Goal: Task Accomplishment & Management: Use online tool/utility

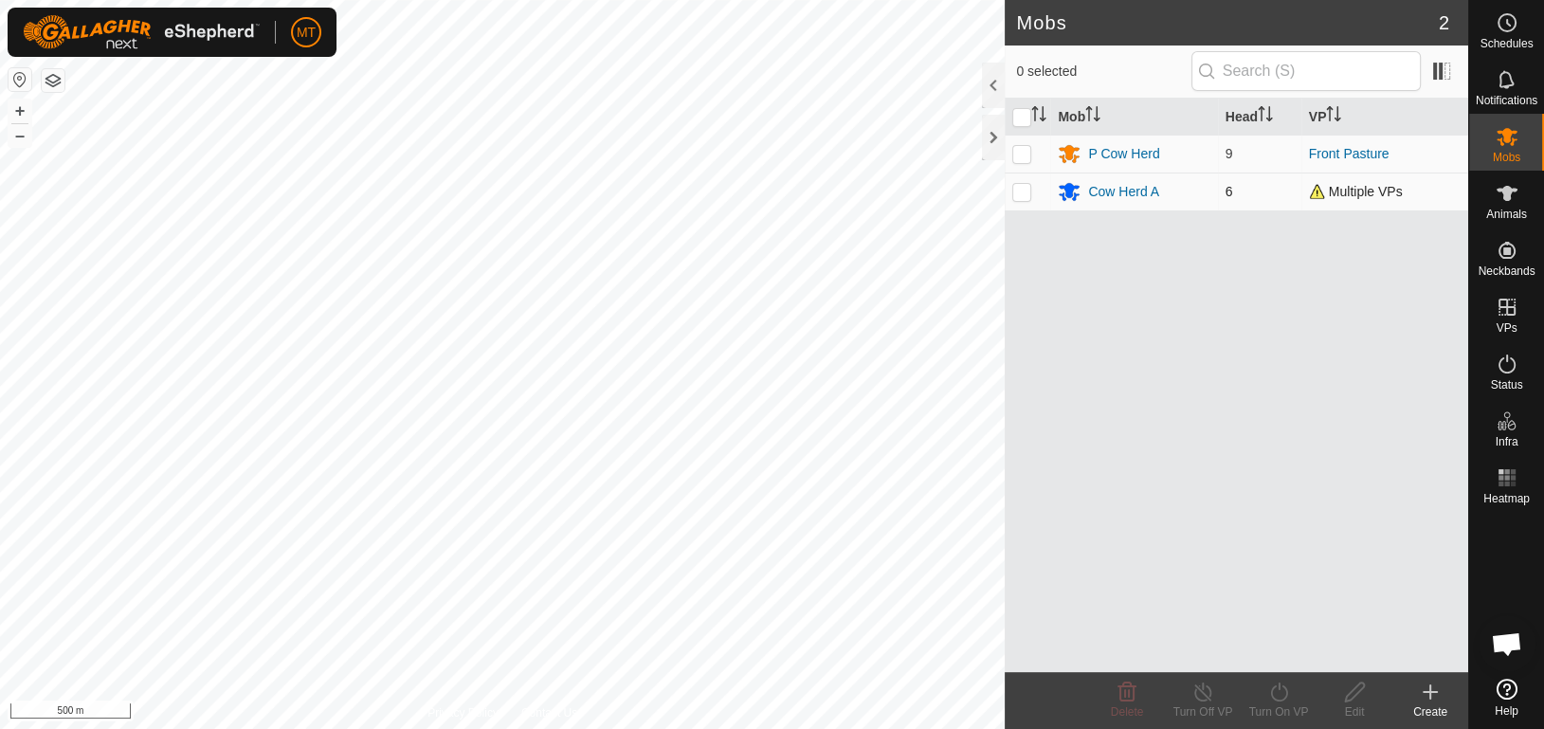
click at [1023, 185] on p-checkbox at bounding box center [1021, 191] width 19 height 15
checkbox input "true"
click at [1272, 692] on icon at bounding box center [1279, 691] width 24 height 23
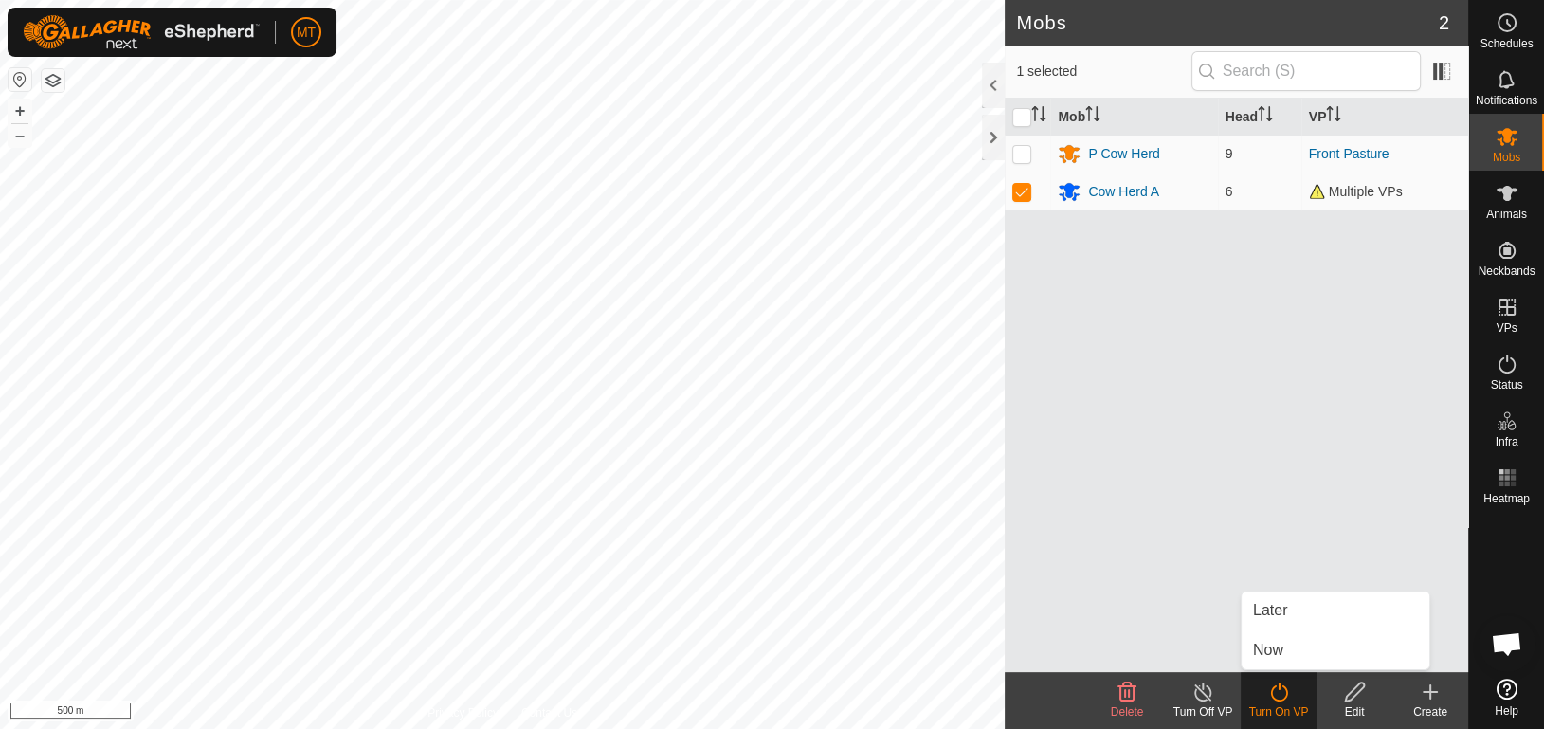
click at [1195, 703] on div "Turn Off VP" at bounding box center [1203, 711] width 76 height 17
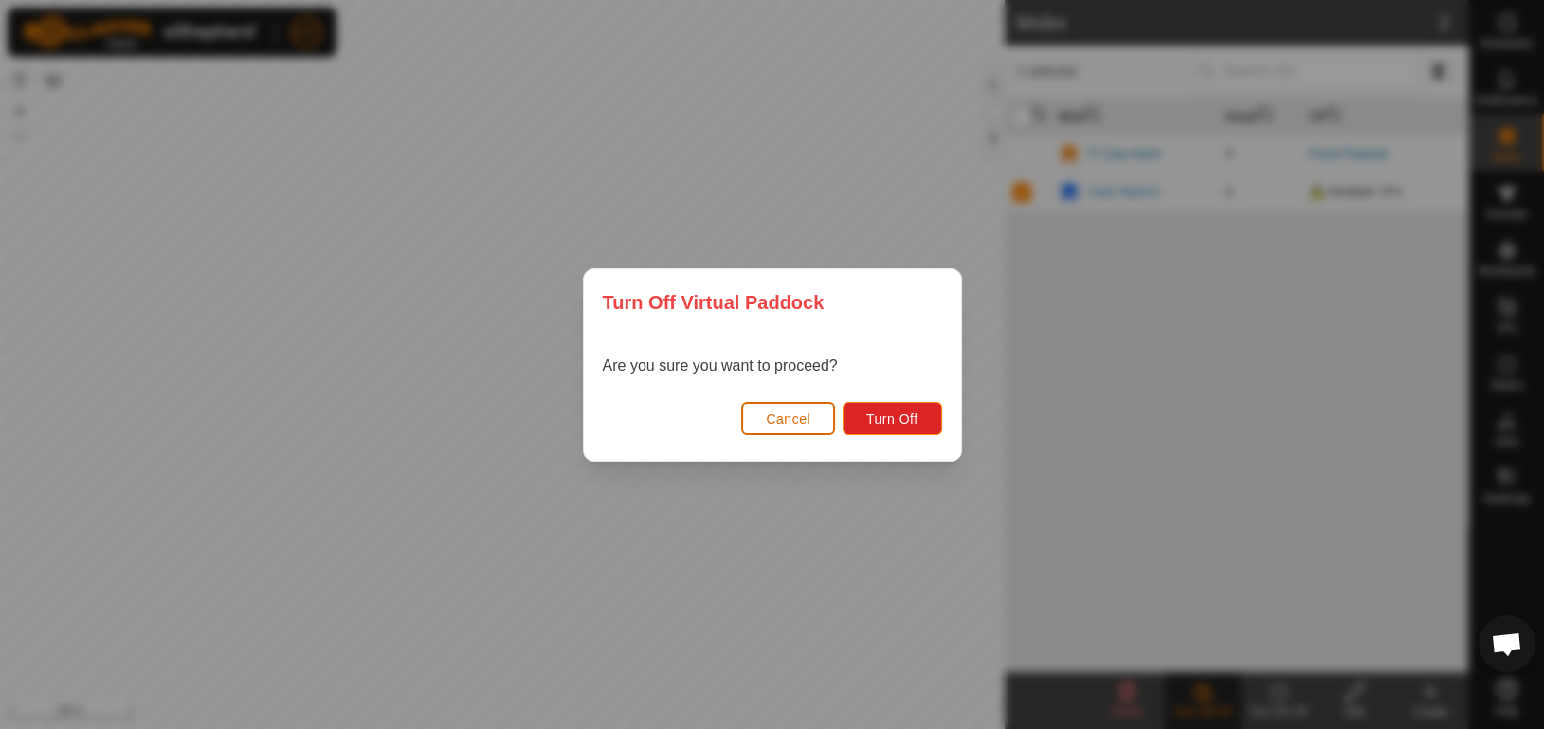
click at [825, 417] on button "Cancel" at bounding box center [788, 418] width 94 height 33
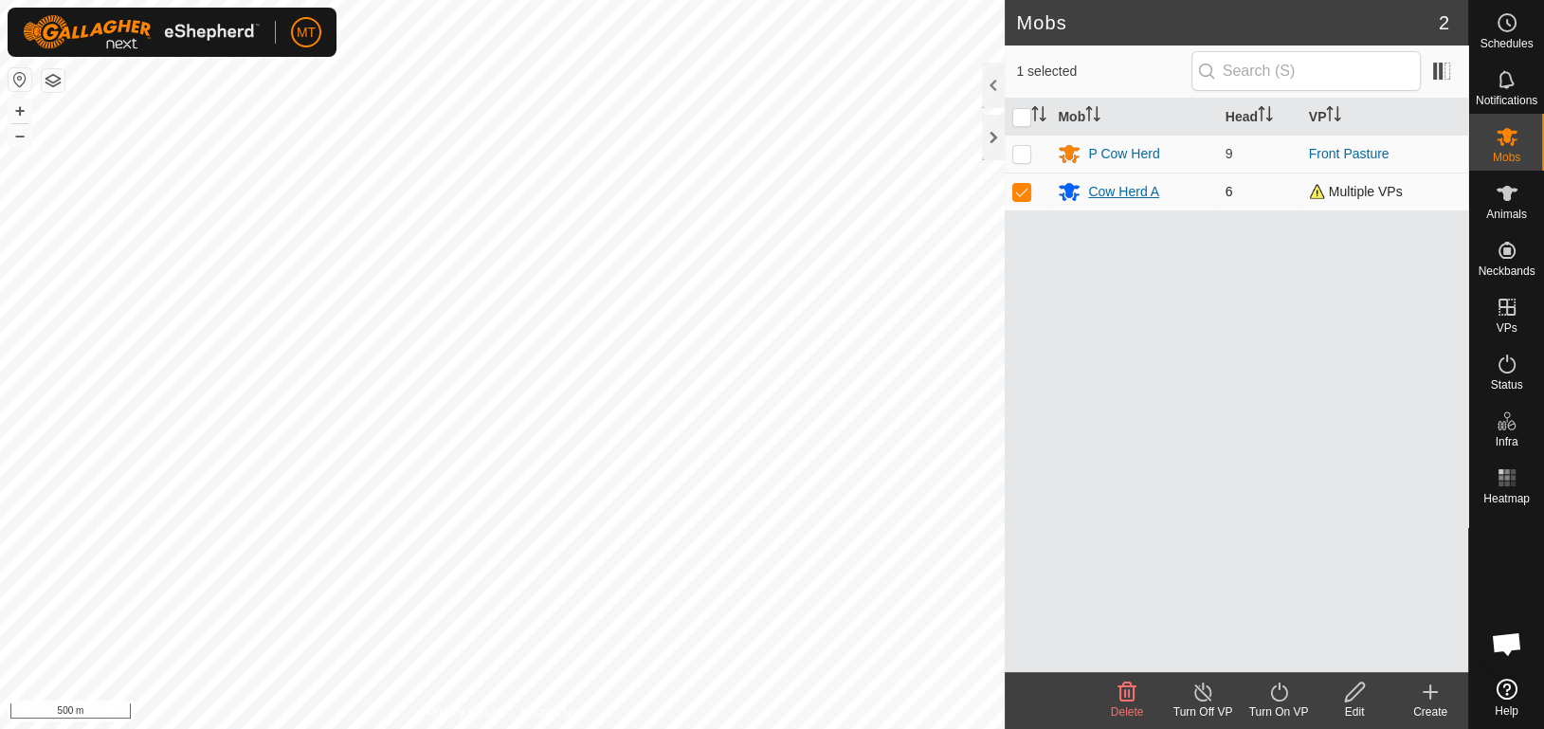
click at [1105, 182] on div "Cow Herd A" at bounding box center [1123, 192] width 71 height 20
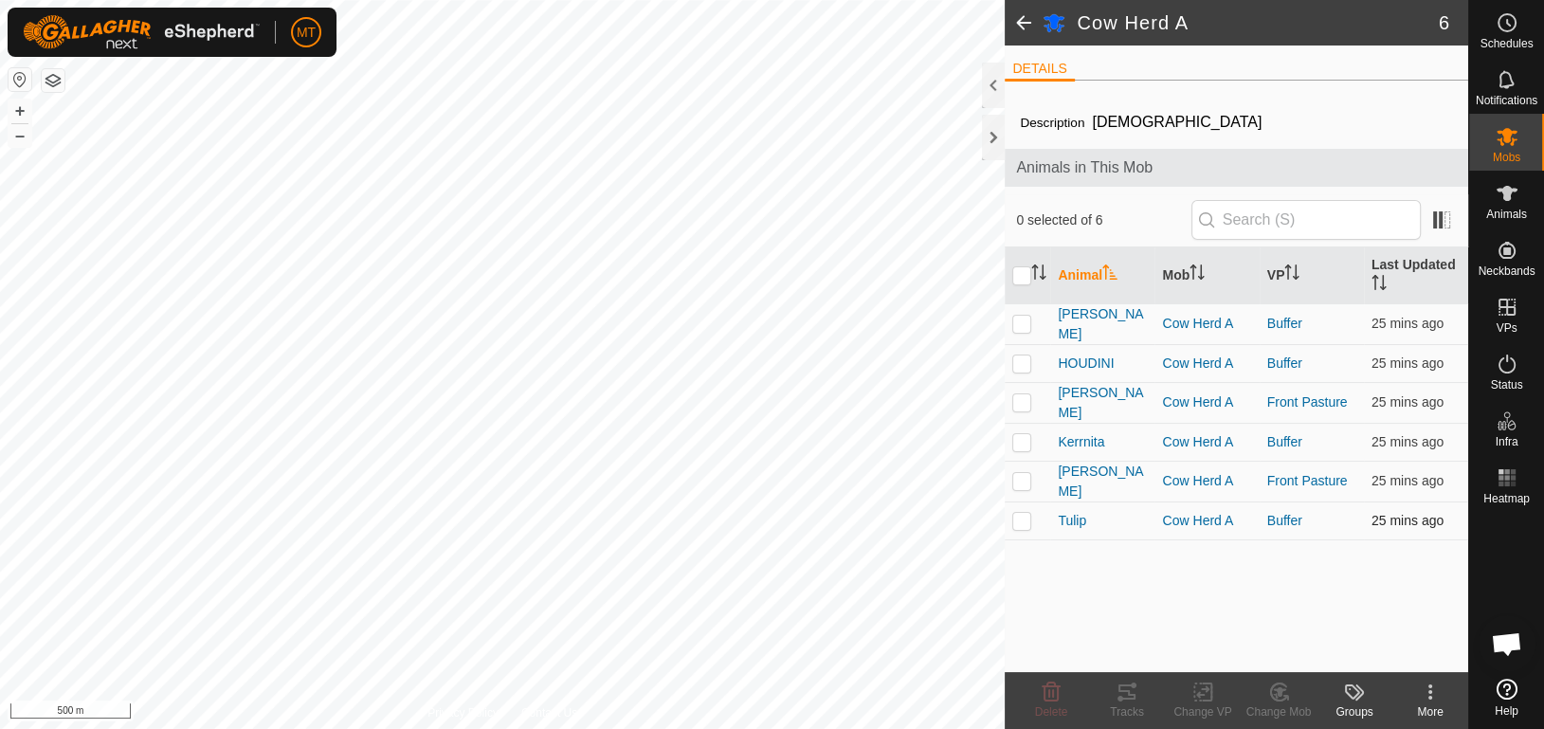
click at [1021, 514] on p-checkbox at bounding box center [1021, 520] width 19 height 15
checkbox input "true"
click at [1021, 434] on p-checkbox at bounding box center [1021, 441] width 19 height 15
checkbox input "true"
click at [1024, 359] on p-checkbox at bounding box center [1021, 362] width 19 height 15
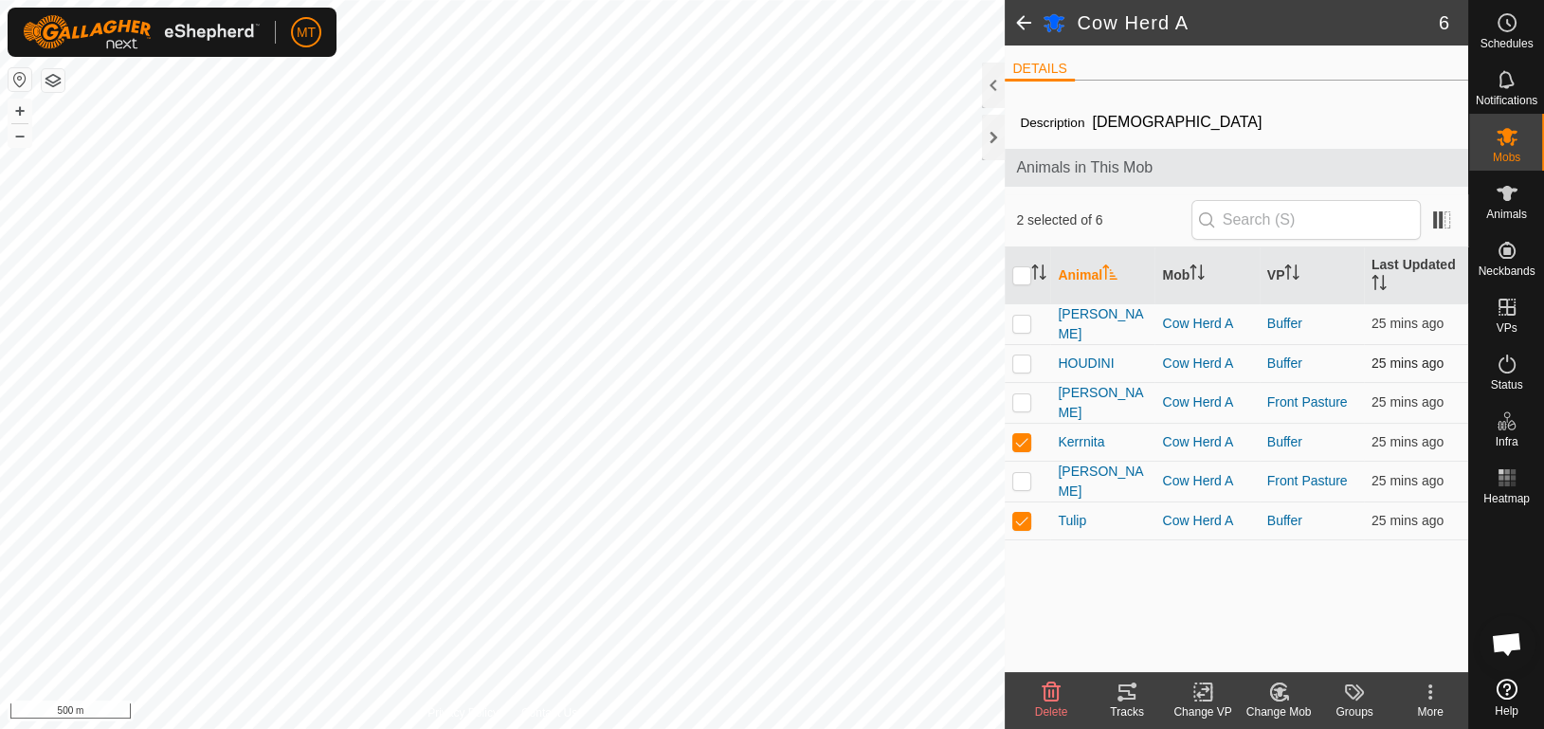
checkbox input "true"
click at [1022, 327] on p-checkbox at bounding box center [1021, 323] width 19 height 15
checkbox input "true"
click at [1197, 700] on icon at bounding box center [1203, 691] width 24 height 23
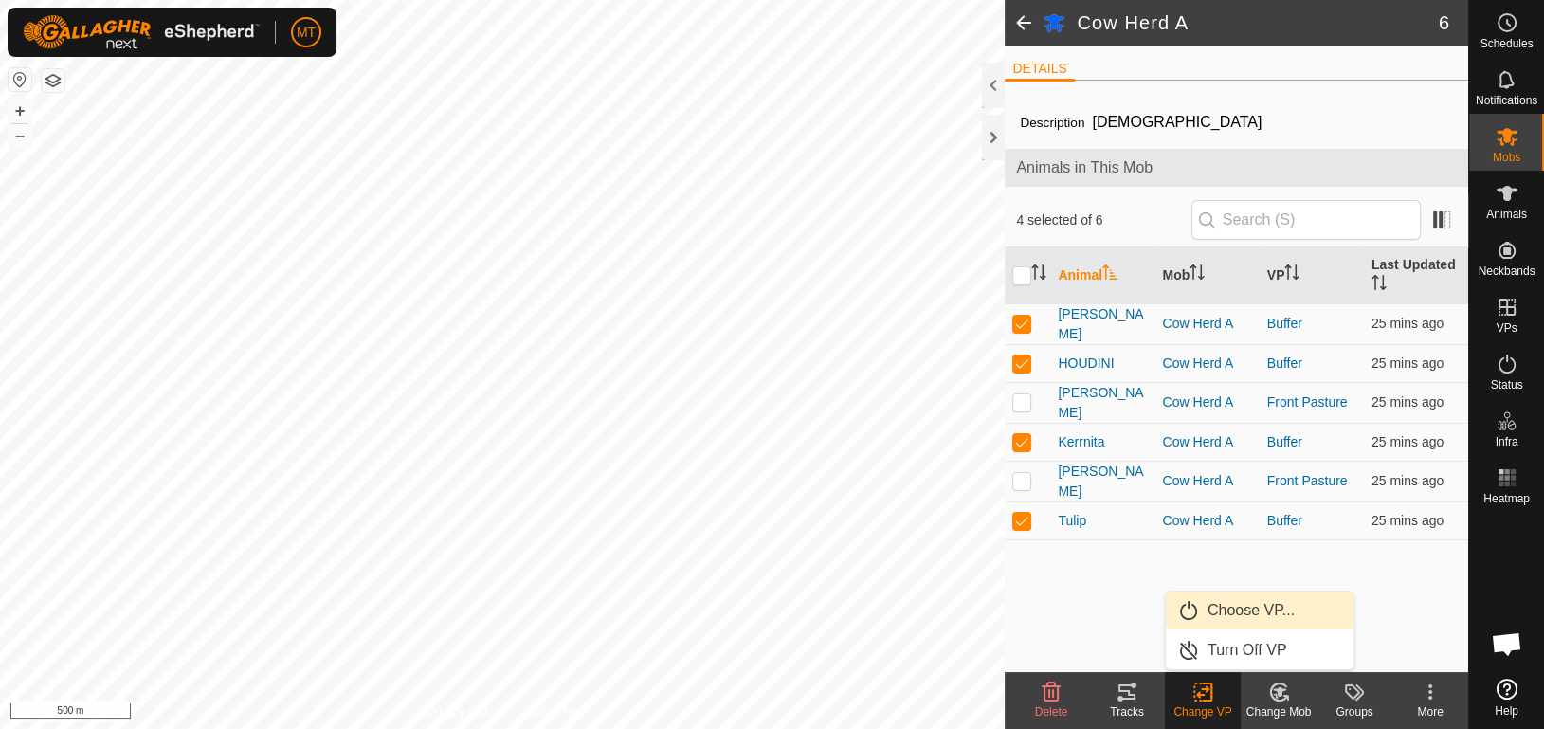
click at [1230, 622] on link "Choose VP..." at bounding box center [1259, 610] width 188 height 38
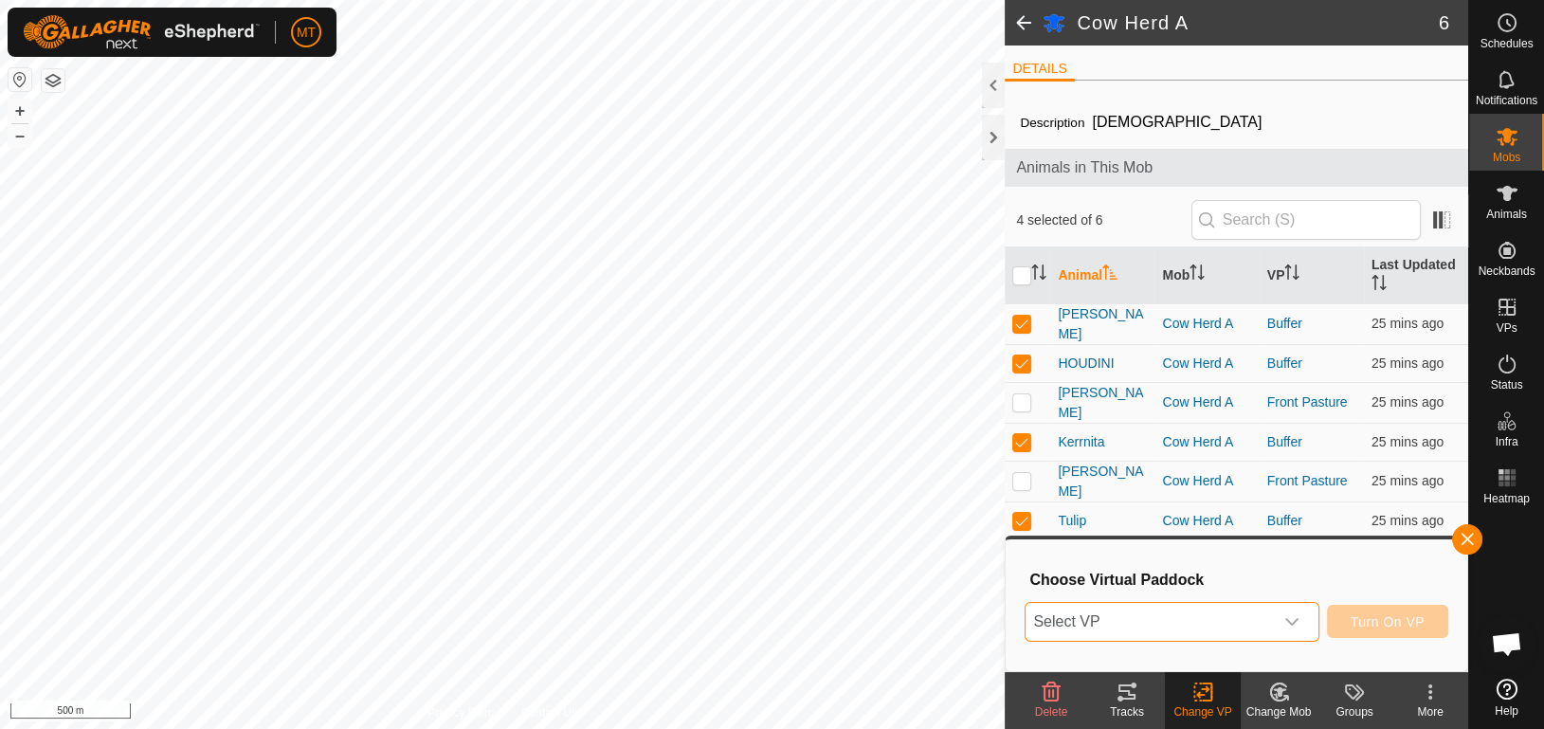
click at [1230, 622] on span "Select VP" at bounding box center [1148, 622] width 246 height 38
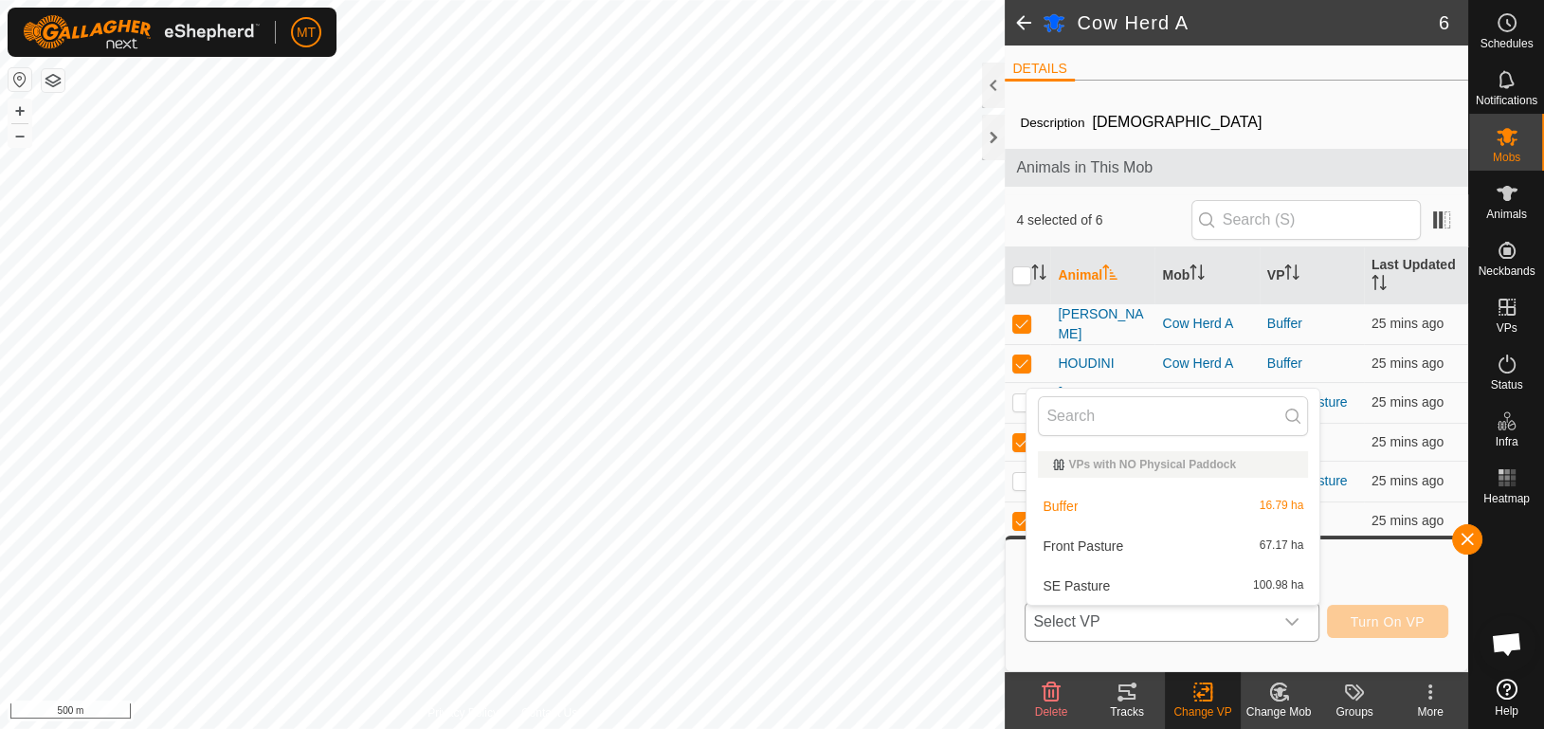
click at [1206, 537] on li "Front Pasture 67.17 ha" at bounding box center [1172, 546] width 293 height 38
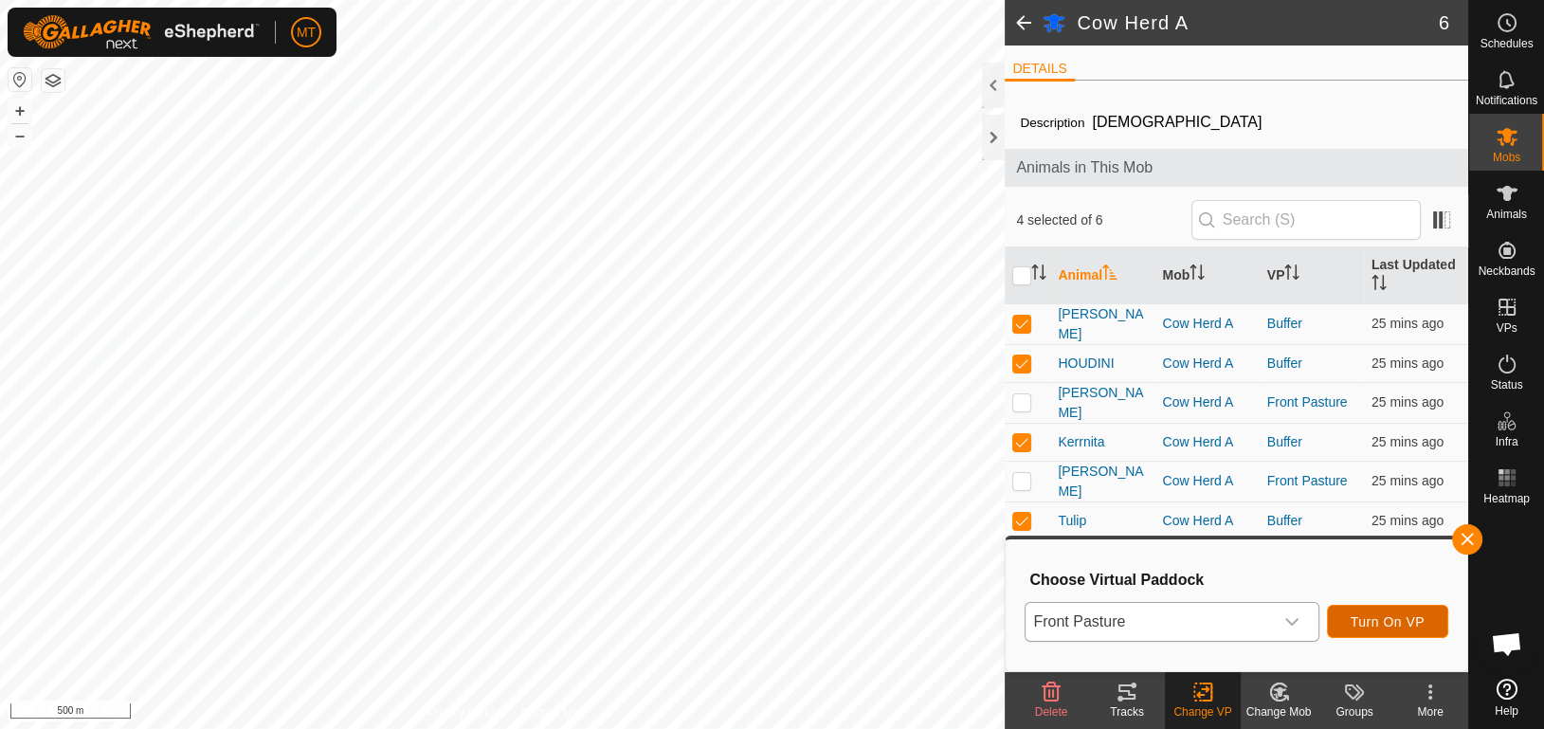
click at [1371, 619] on span "Turn On VP" at bounding box center [1387, 621] width 74 height 15
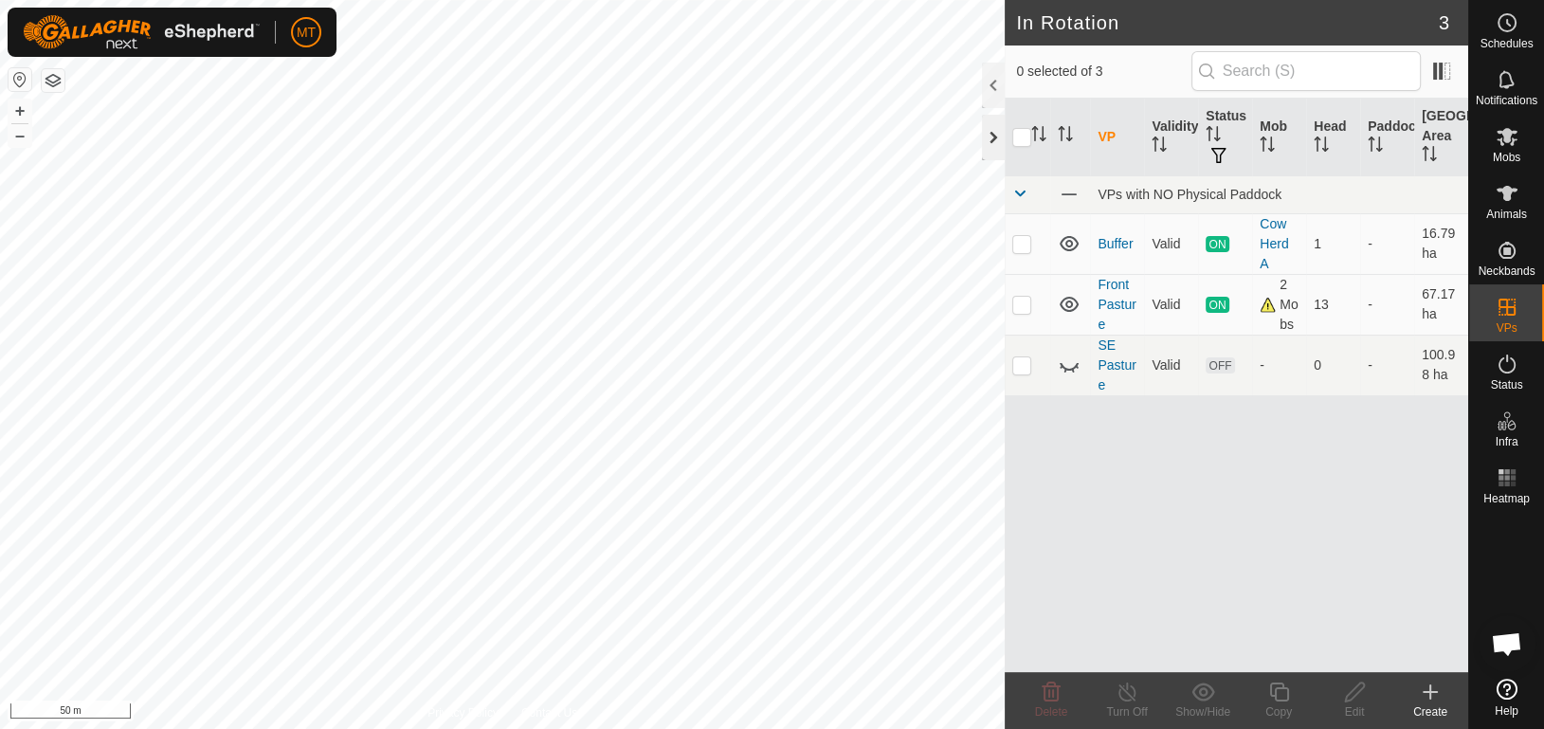
click at [994, 141] on div at bounding box center [993, 137] width 23 height 45
